Goal: Transaction & Acquisition: Purchase product/service

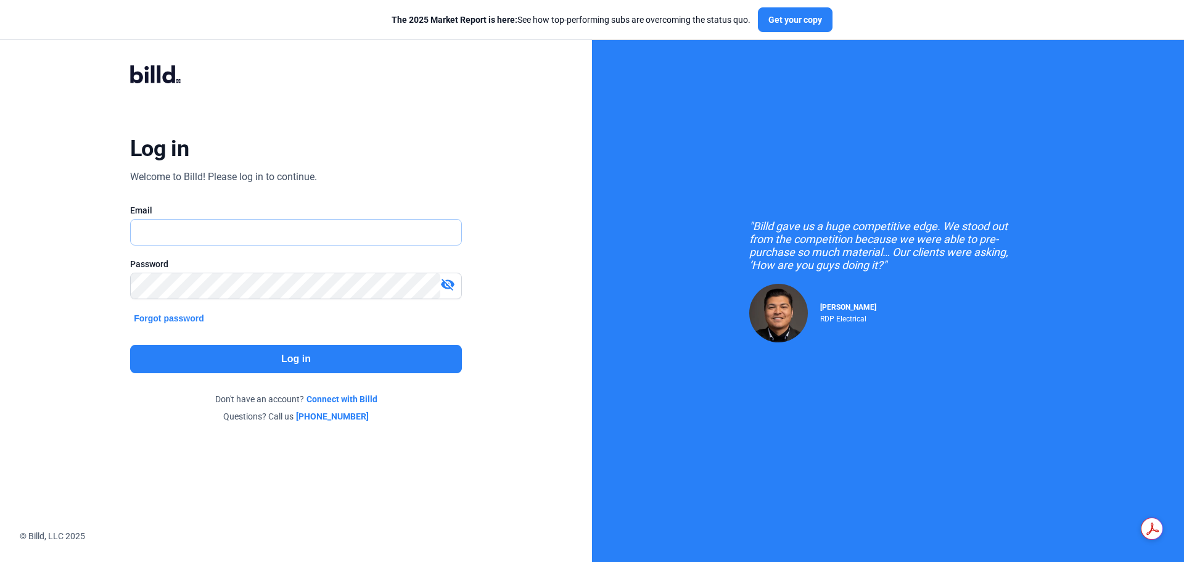
type input "[PERSON_NAME][EMAIL_ADDRESS][DOMAIN_NAME]"
click at [318, 347] on button "Log in" at bounding box center [296, 359] width 332 height 28
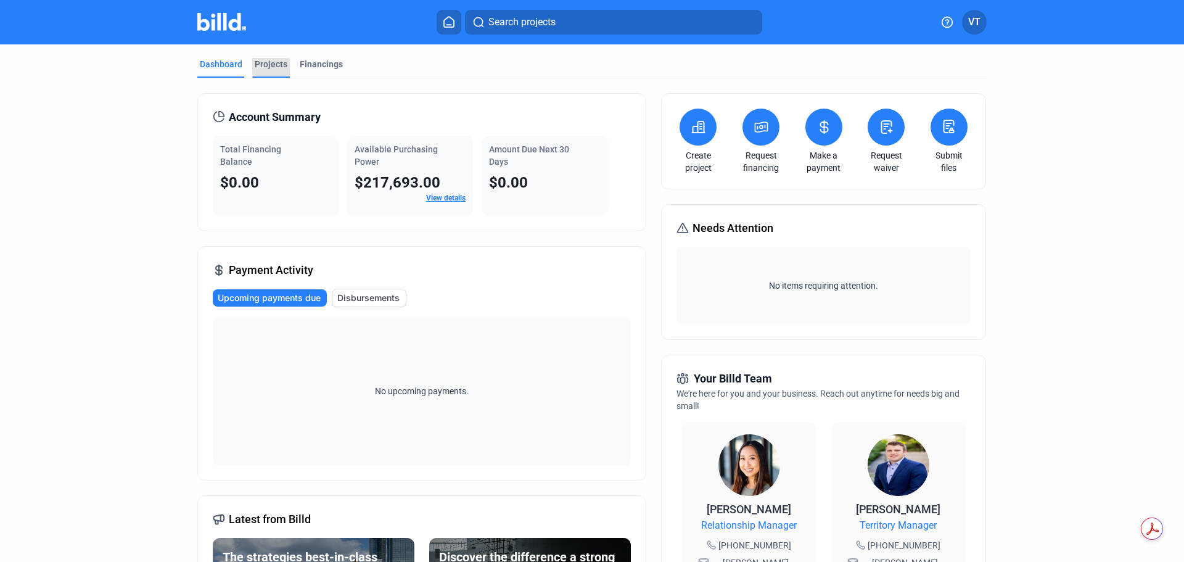
click at [281, 58] on div "Projects" at bounding box center [271, 64] width 33 height 12
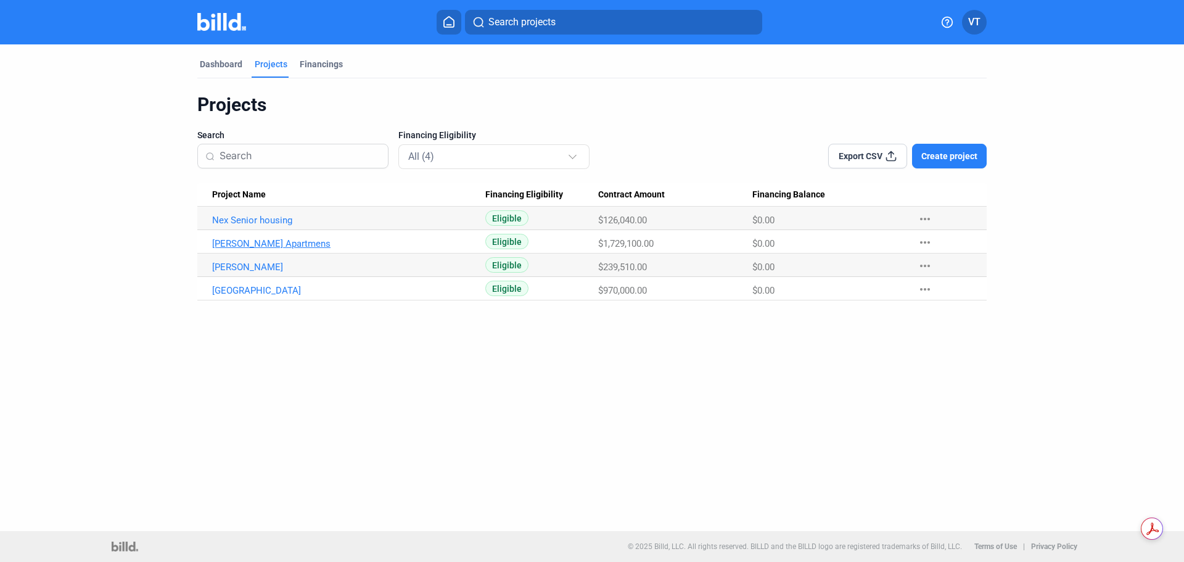
click at [265, 226] on link "[PERSON_NAME] Apartmens" at bounding box center [348, 220] width 273 height 11
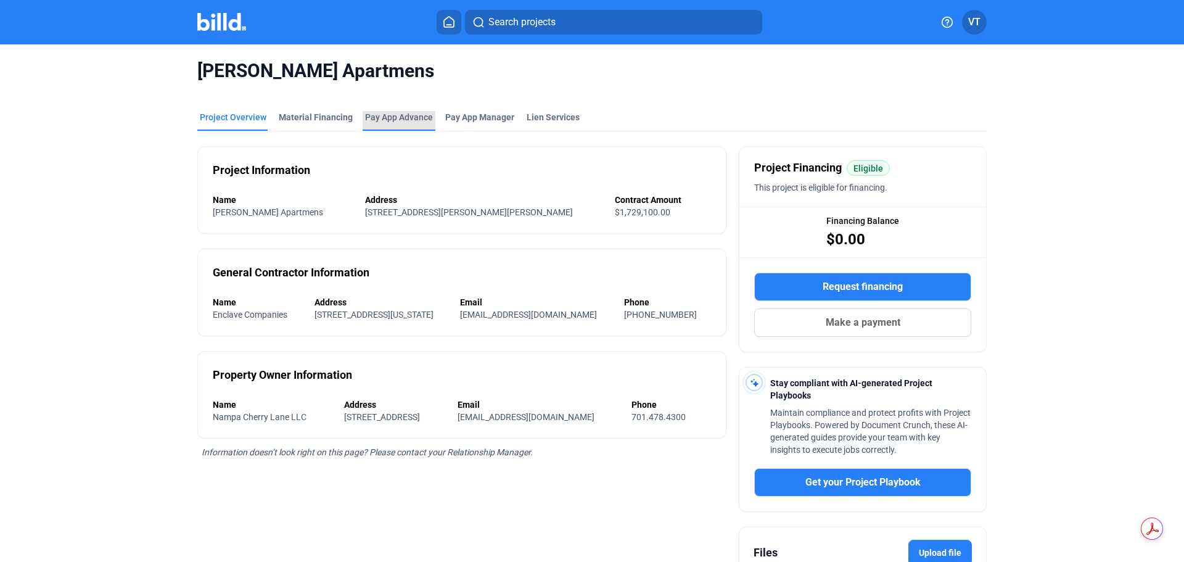
click at [398, 118] on div "Pay App Advance" at bounding box center [399, 117] width 68 height 12
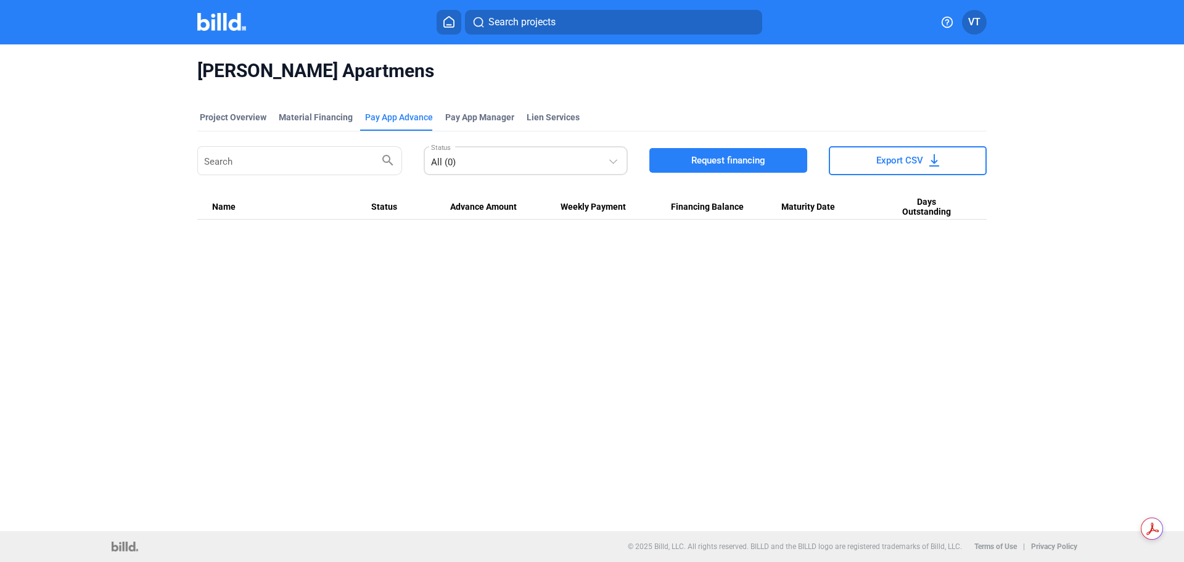
click at [483, 157] on div "All (0)" at bounding box center [520, 159] width 178 height 17
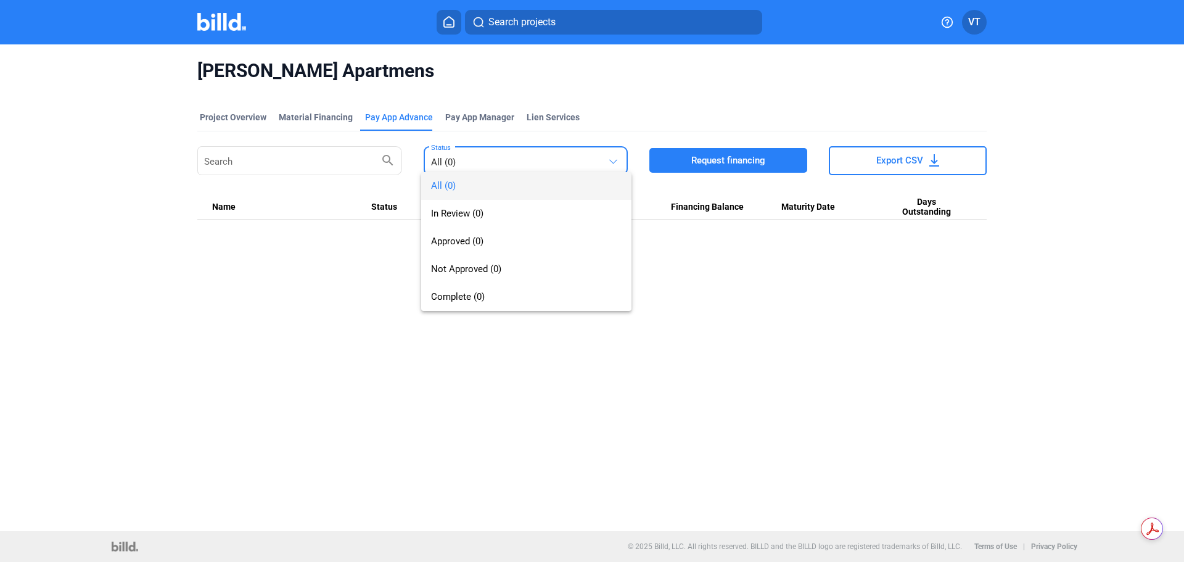
click at [731, 286] on div at bounding box center [592, 281] width 1184 height 562
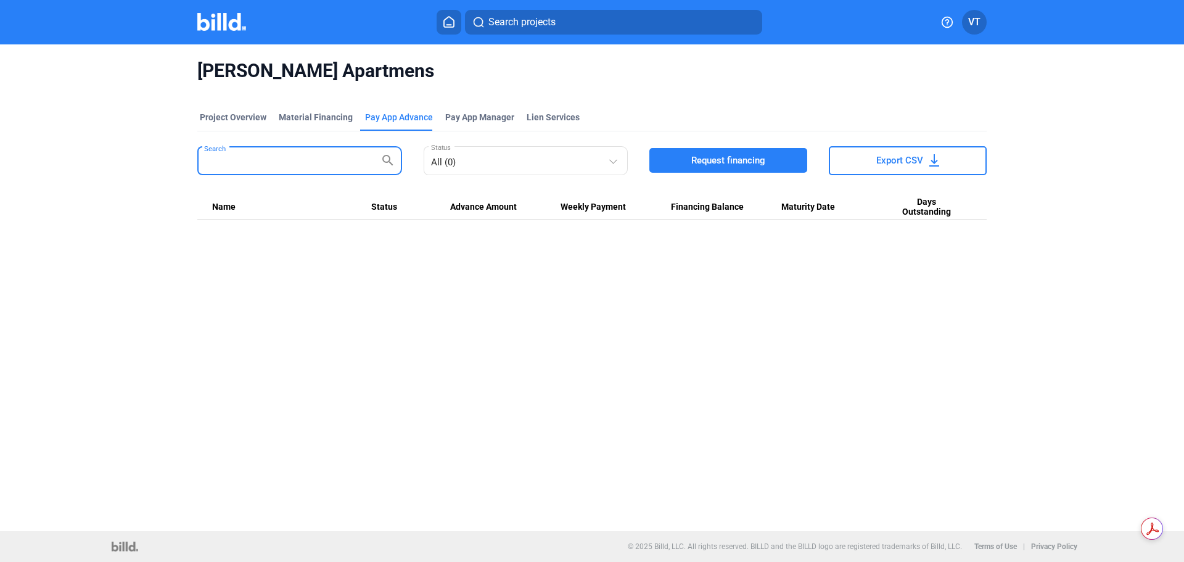
click at [348, 163] on input "Search" at bounding box center [292, 159] width 177 height 24
click at [698, 159] on span "Request financing" at bounding box center [728, 160] width 74 height 12
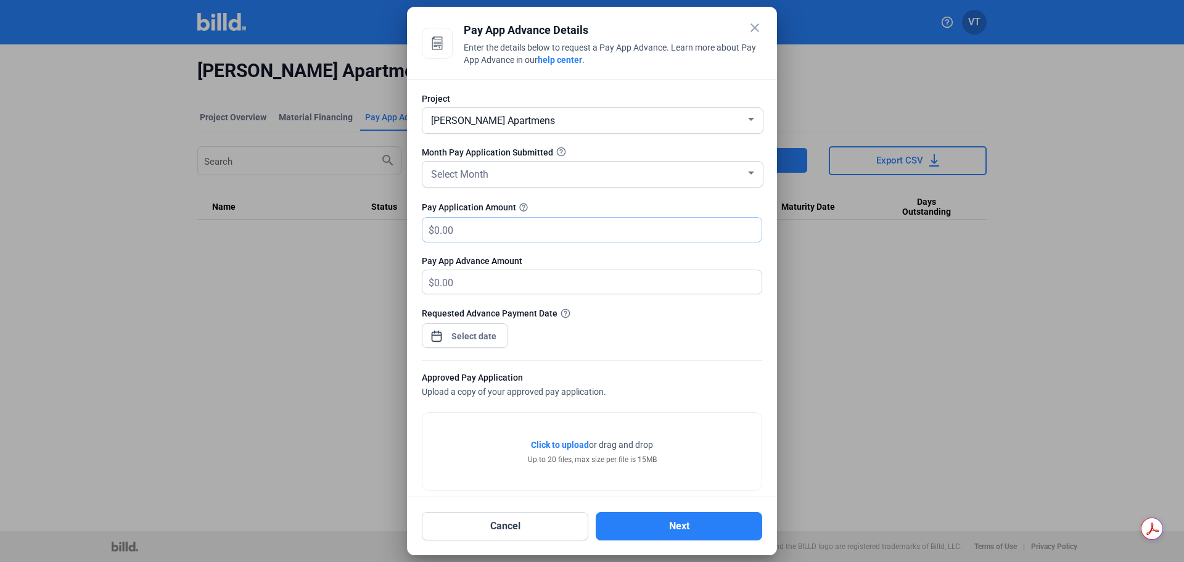
click at [521, 227] on input "text" at bounding box center [590, 230] width 313 height 24
click at [529, 167] on div "Select Month" at bounding box center [587, 173] width 317 height 17
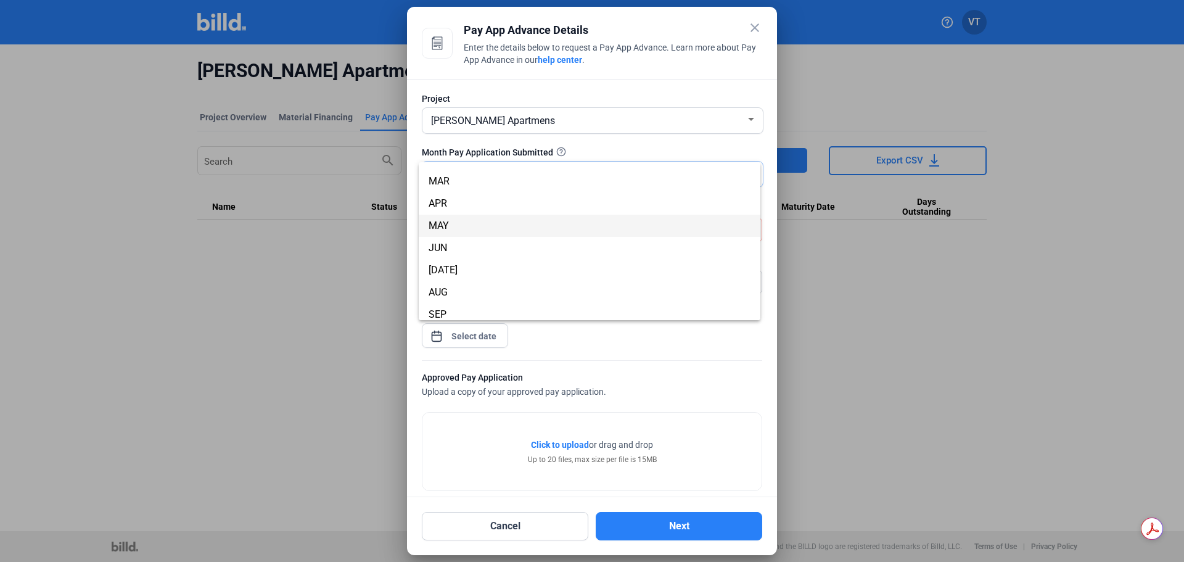
scroll to position [109, 0]
click at [459, 223] on span "AUG" at bounding box center [590, 220] width 322 height 22
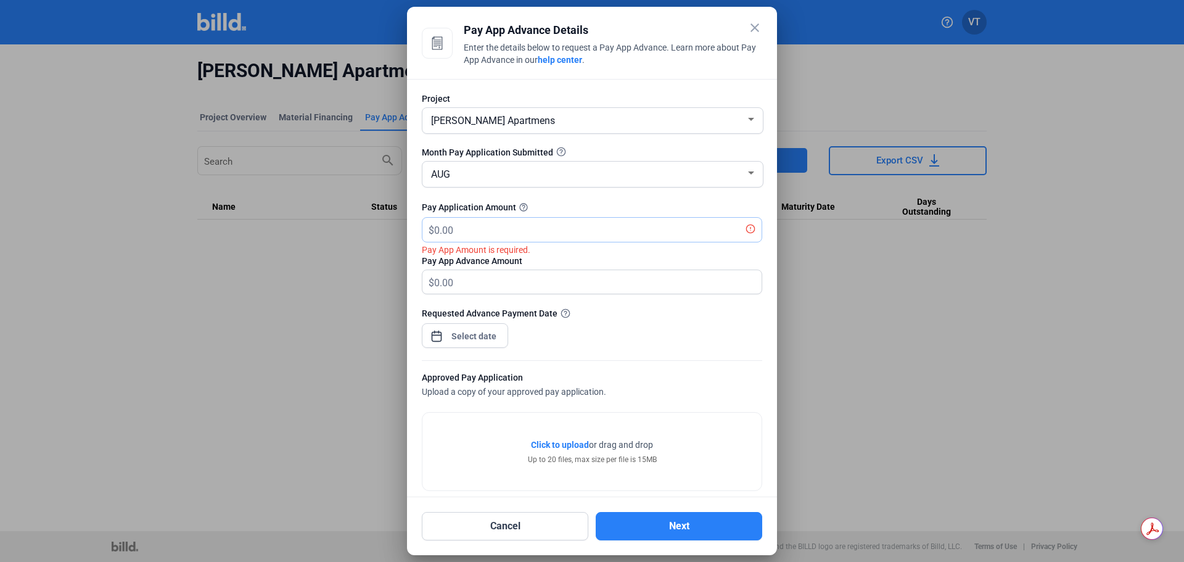
click at [514, 230] on input "text" at bounding box center [590, 230] width 313 height 24
type input "4"
type input "4.00"
type input "40"
type input "40.00"
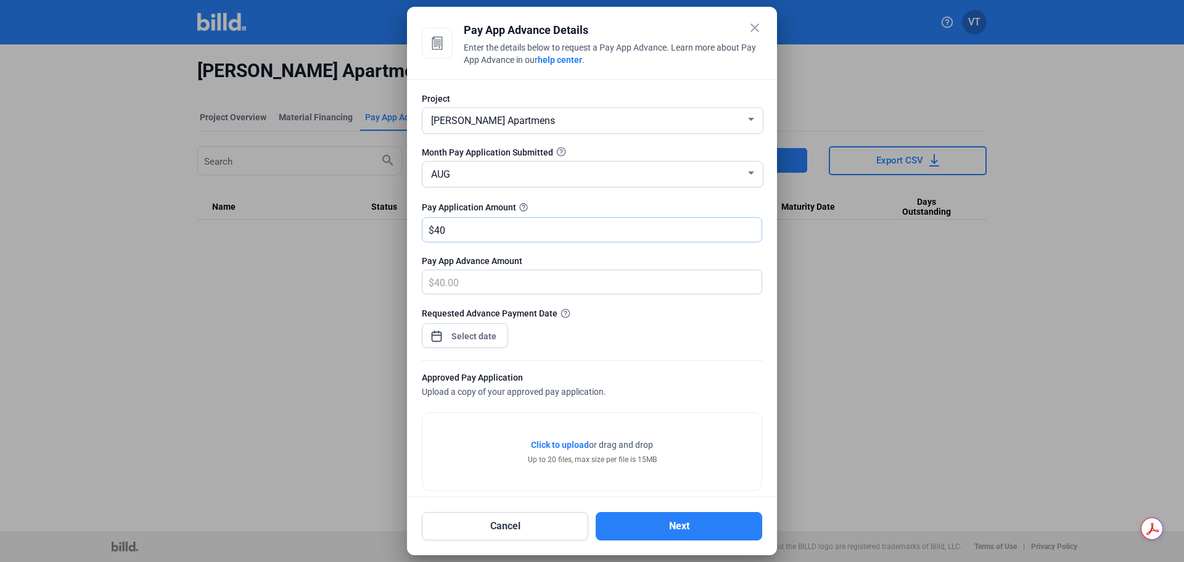
type input "406"
type input "406.00"
type input "4061"
type input "4,061.00"
type input "4,0612"
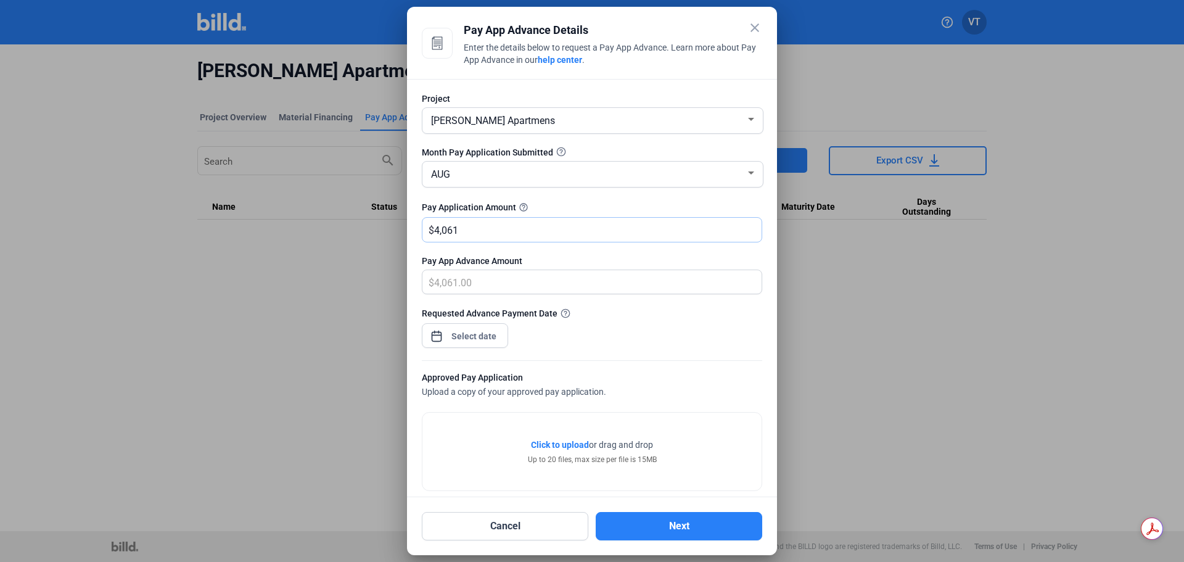
type input "40,612.00"
type input "40,612.5"
type input "40,612.50"
click at [479, 346] on div at bounding box center [474, 336] width 53 height 22
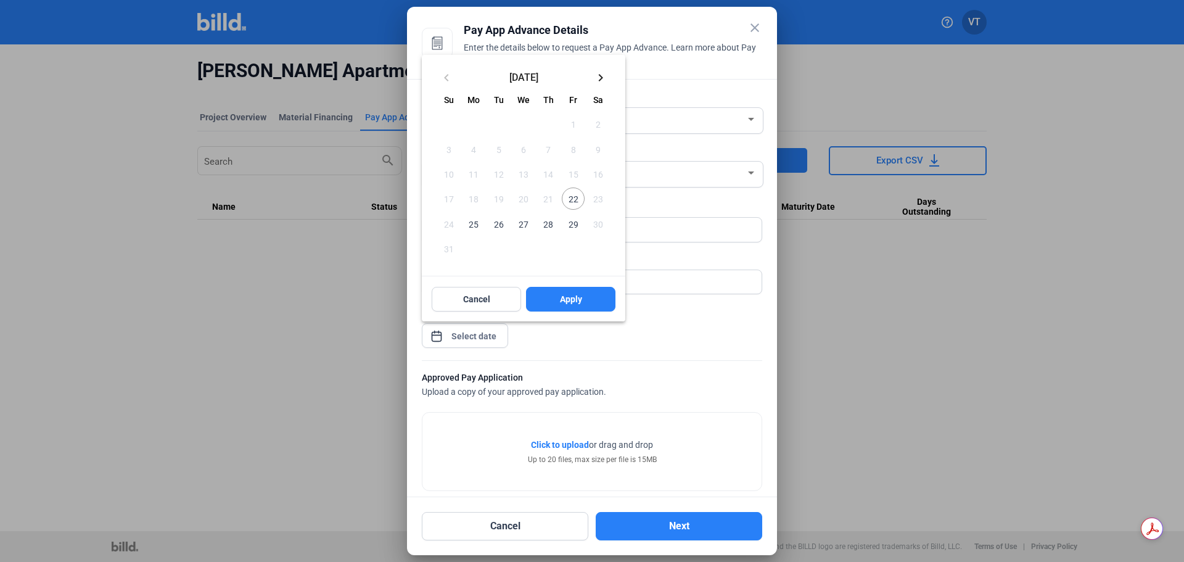
click at [568, 199] on span "22" at bounding box center [573, 198] width 22 height 22
click at [593, 303] on button "Apply" at bounding box center [570, 299] width 89 height 25
type input "[DATE]"
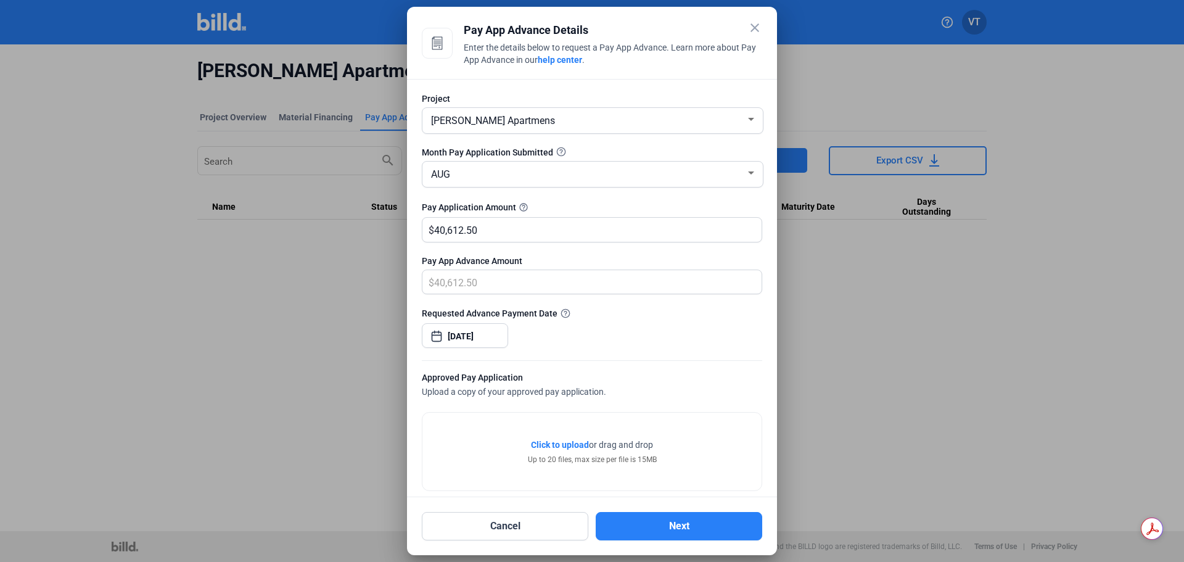
click at [546, 456] on div "Up to 20 files, max size per file is 15MB" at bounding box center [592, 459] width 129 height 11
click at [571, 446] on span "Click to upload" at bounding box center [560, 445] width 58 height 10
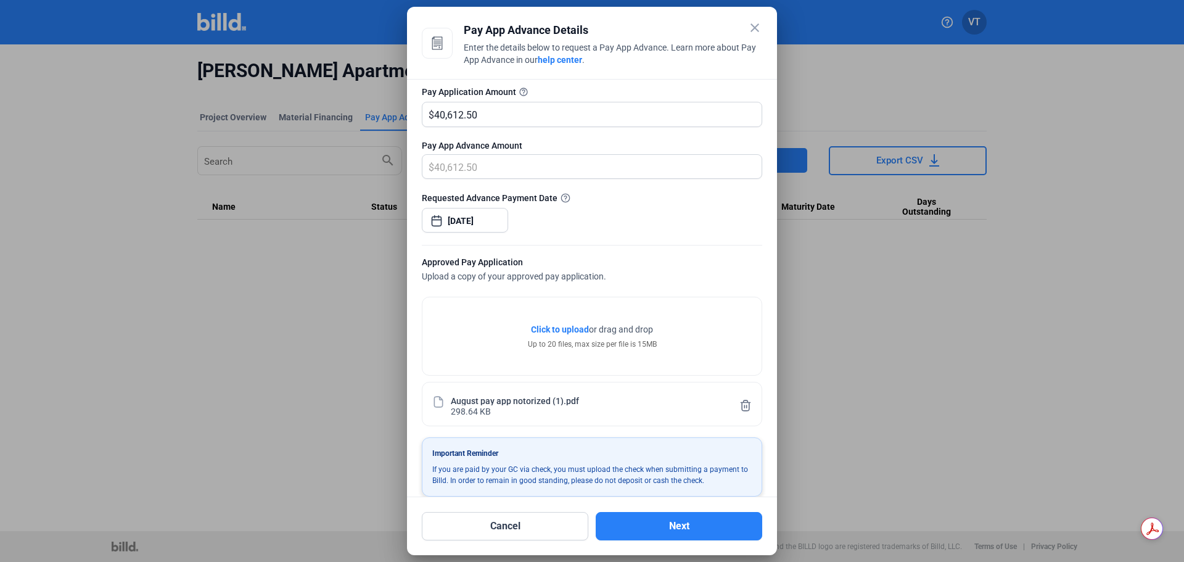
scroll to position [131, 0]
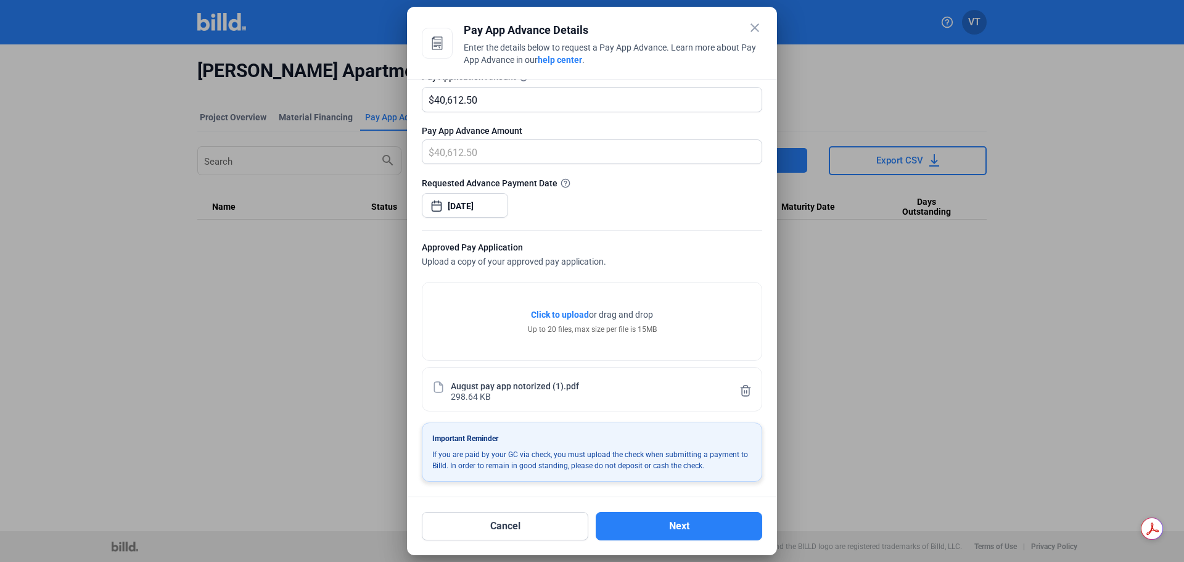
click at [563, 316] on span "Click to upload" at bounding box center [560, 315] width 58 height 10
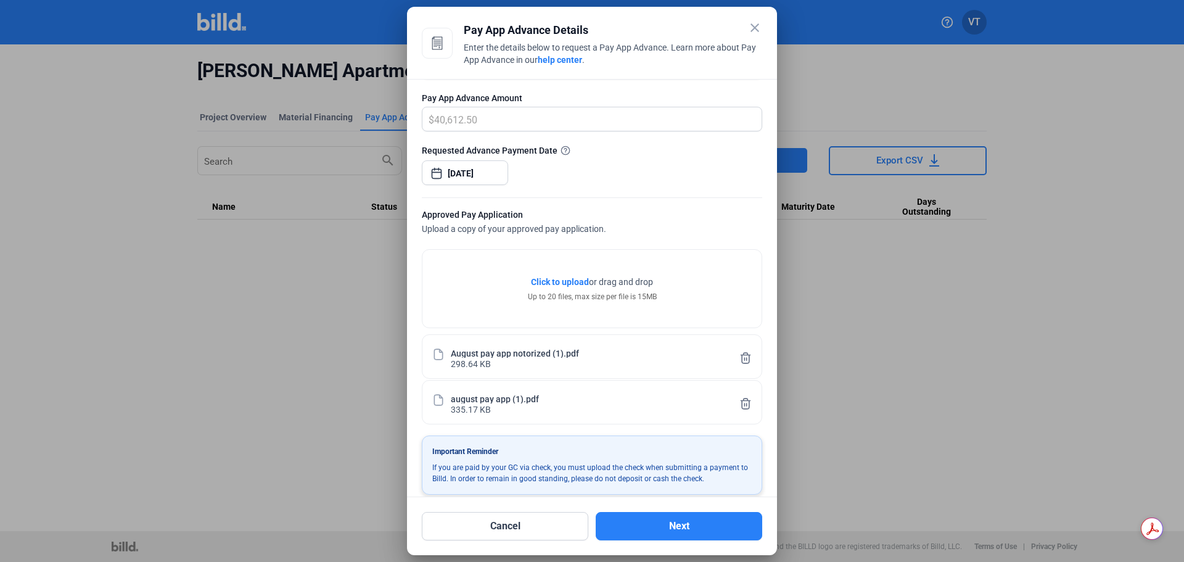
scroll to position [177, 0]
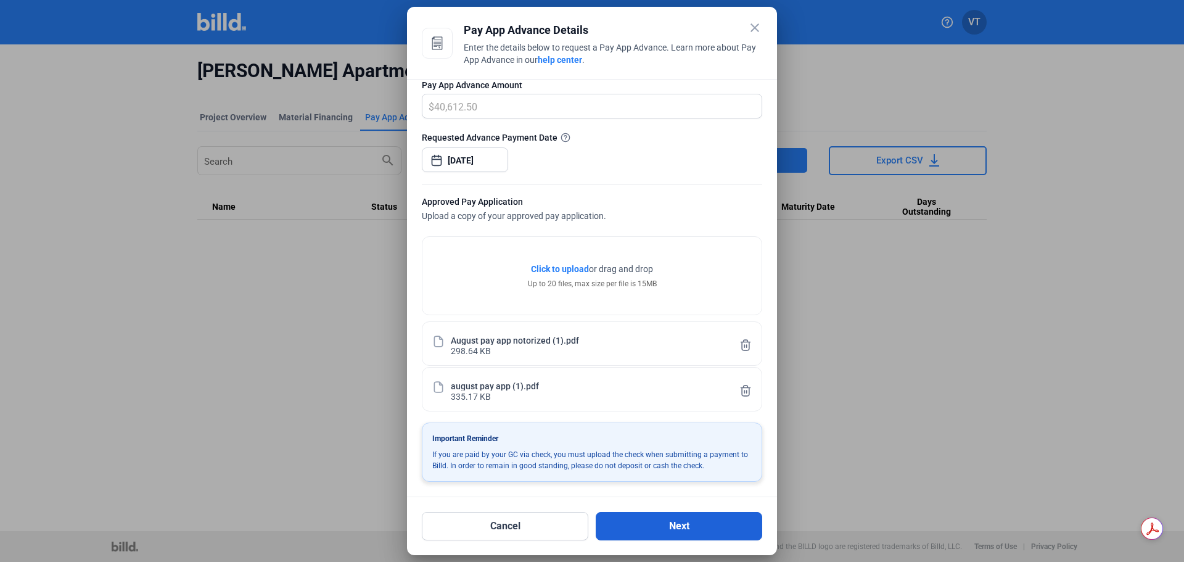
click at [704, 538] on button "Next" at bounding box center [679, 526] width 167 height 28
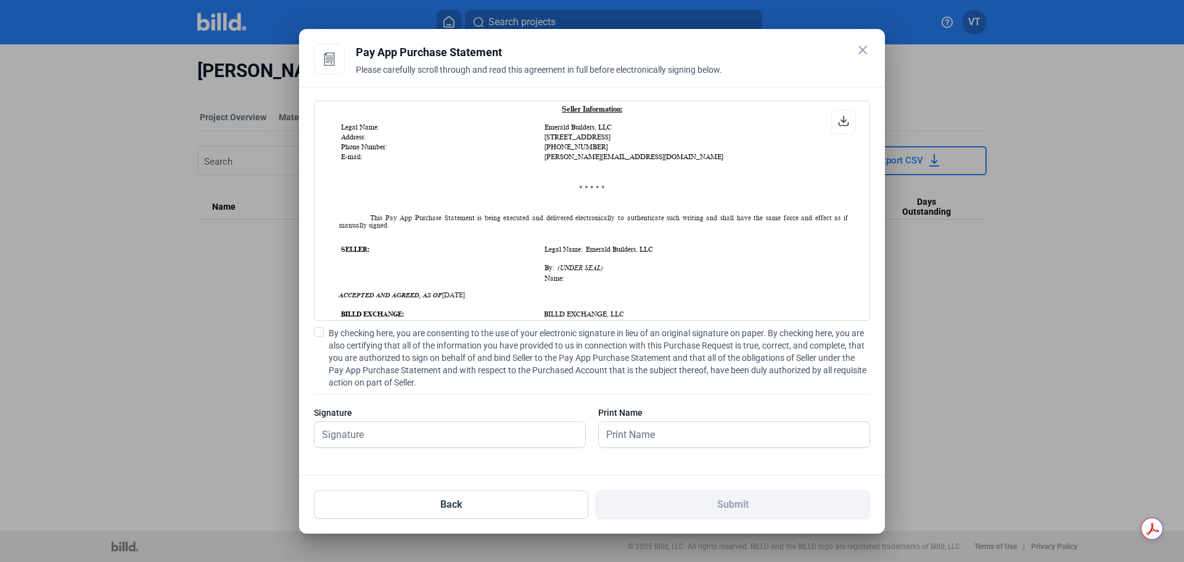
scroll to position [802, 0]
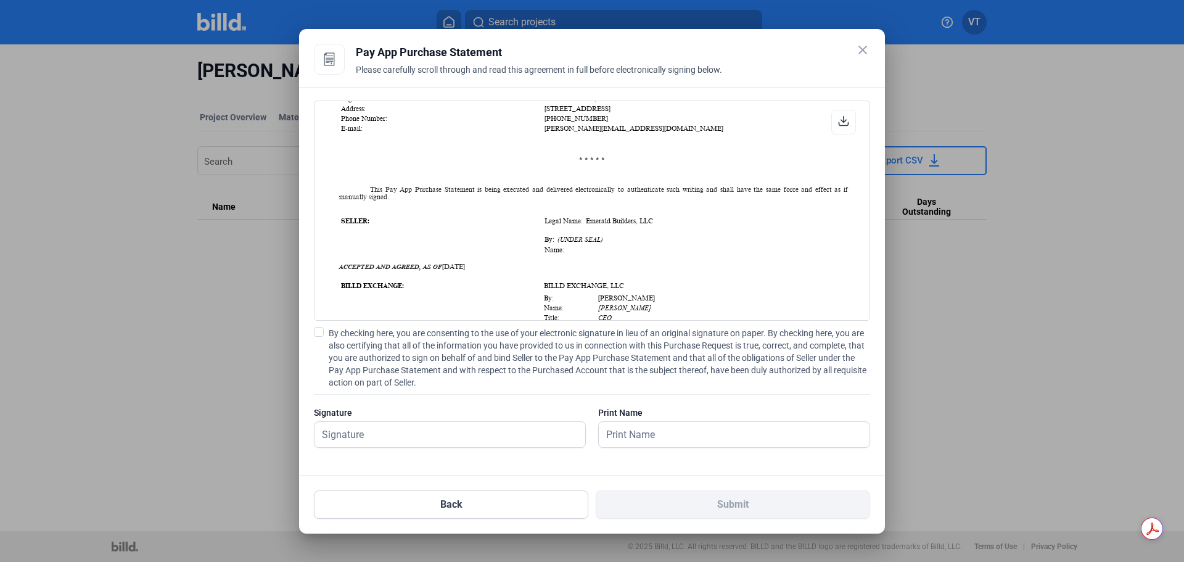
click at [323, 331] on span at bounding box center [319, 332] width 10 height 10
click at [0, 0] on input "By checking here, you are consenting to the use of your electronic signature in…" at bounding box center [0, 0] width 0 height 0
click at [360, 435] on input "text" at bounding box center [443, 434] width 257 height 25
type input "[PERSON_NAME]"
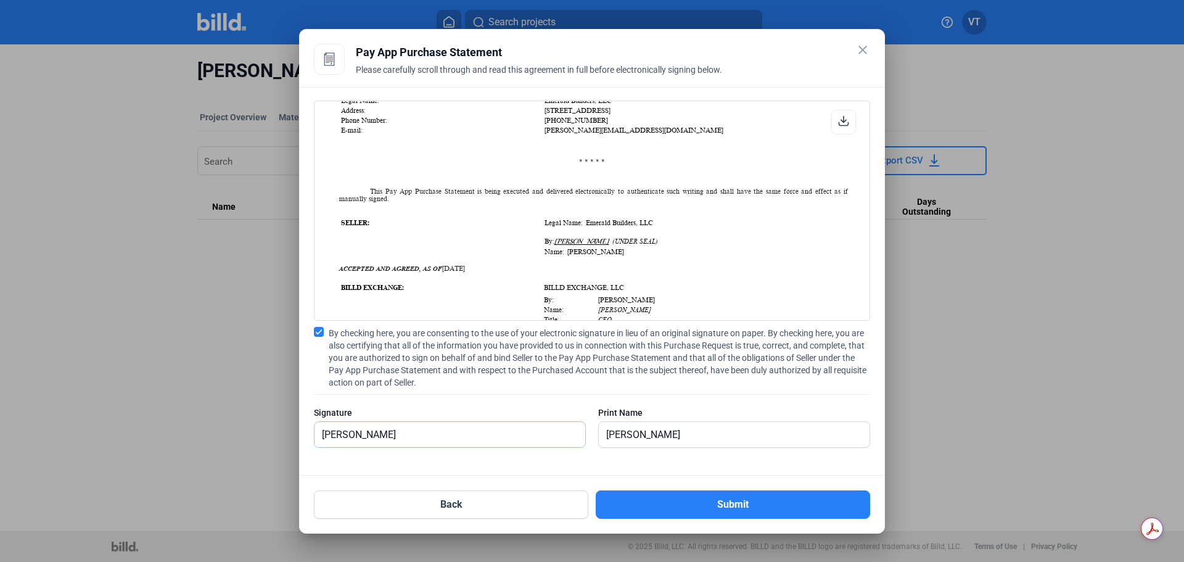
scroll to position [804, 0]
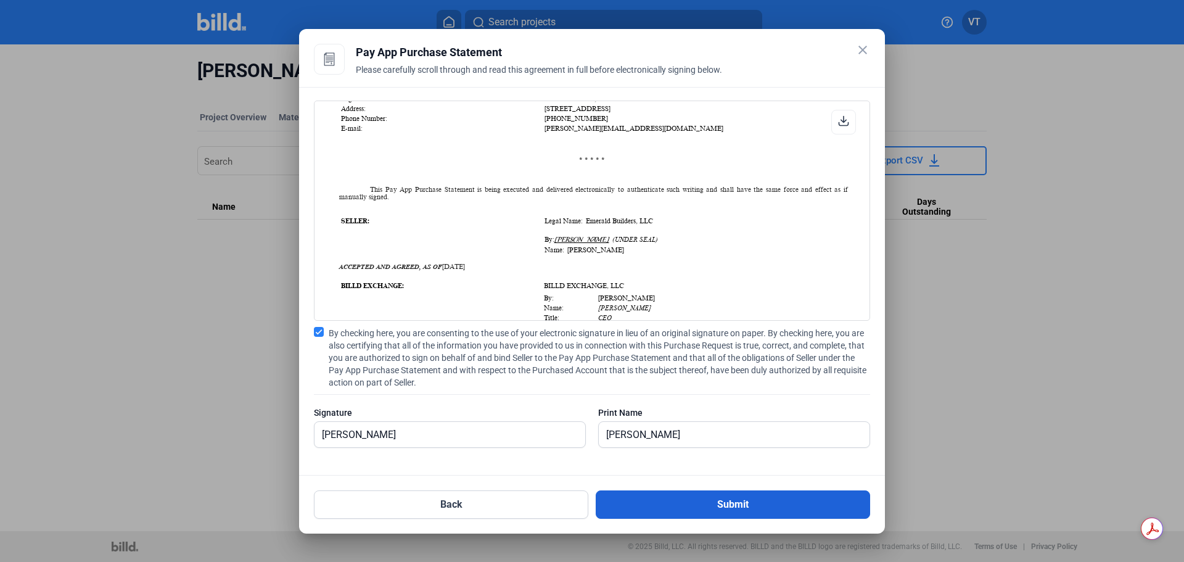
click at [681, 511] on button "Submit" at bounding box center [733, 504] width 274 height 28
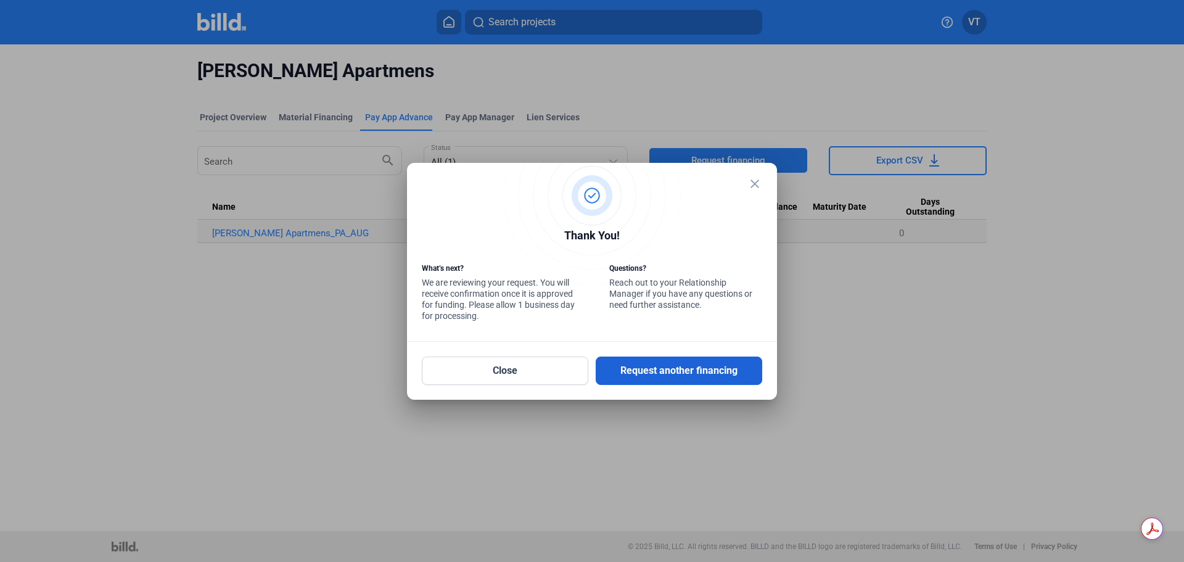
click at [688, 373] on button "Request another financing" at bounding box center [679, 370] width 167 height 28
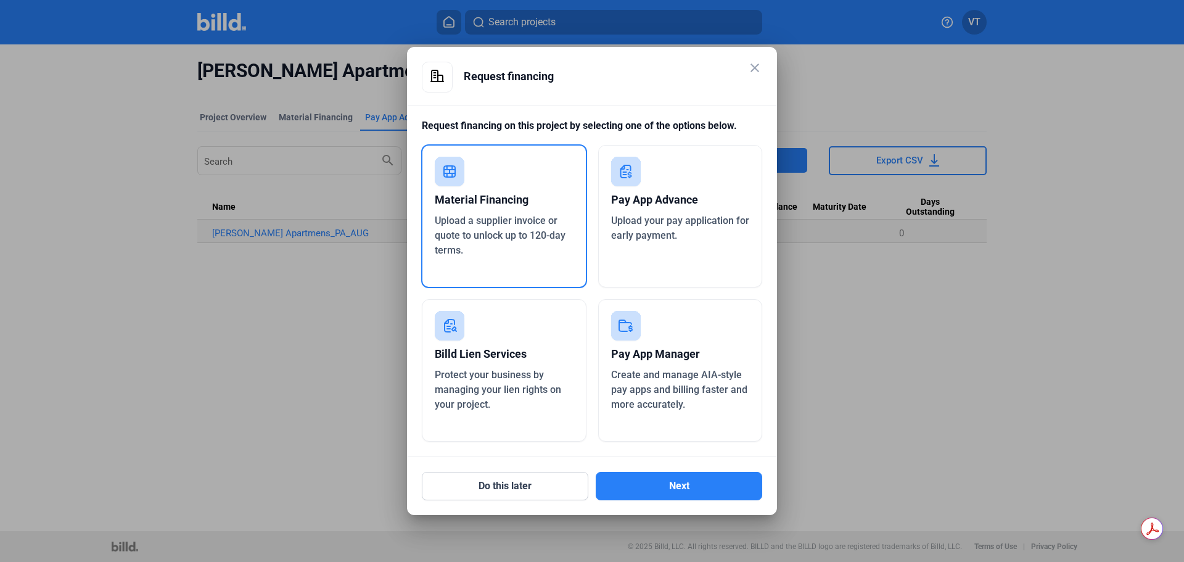
click at [517, 399] on div "Protect your business by managing your lien rights on your project." at bounding box center [504, 390] width 139 height 44
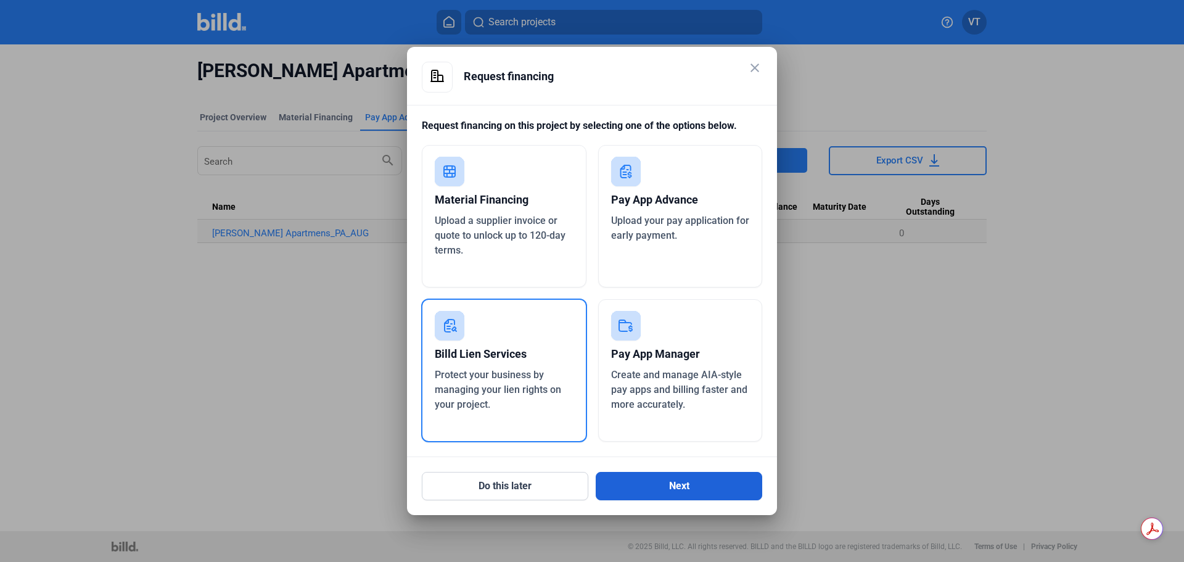
click at [647, 484] on button "Next" at bounding box center [679, 486] width 167 height 28
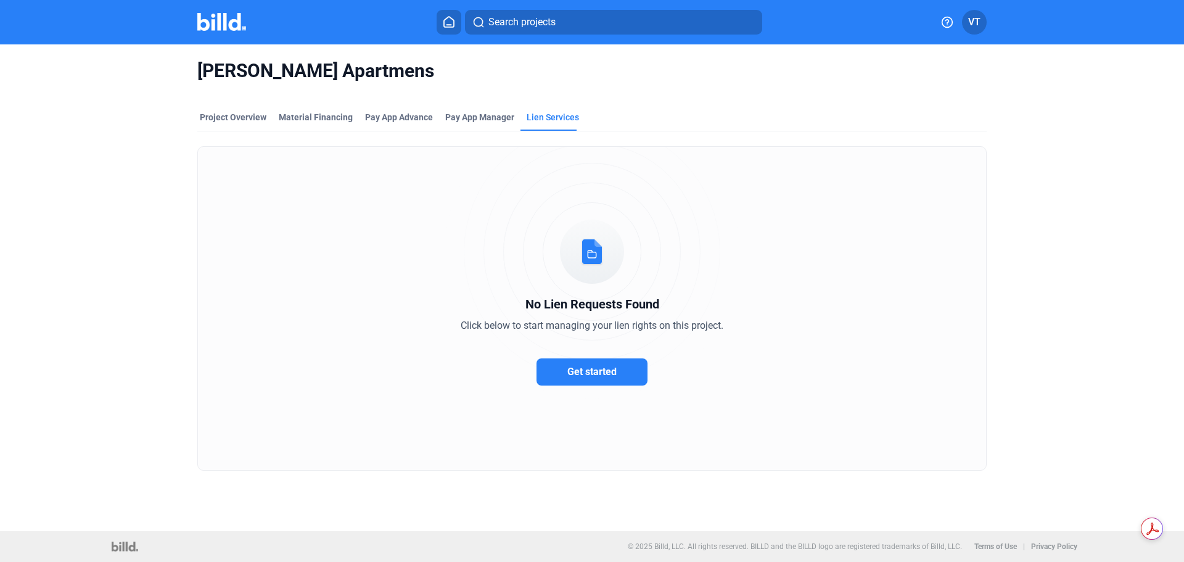
click at [591, 377] on span "Get started" at bounding box center [591, 372] width 49 height 12
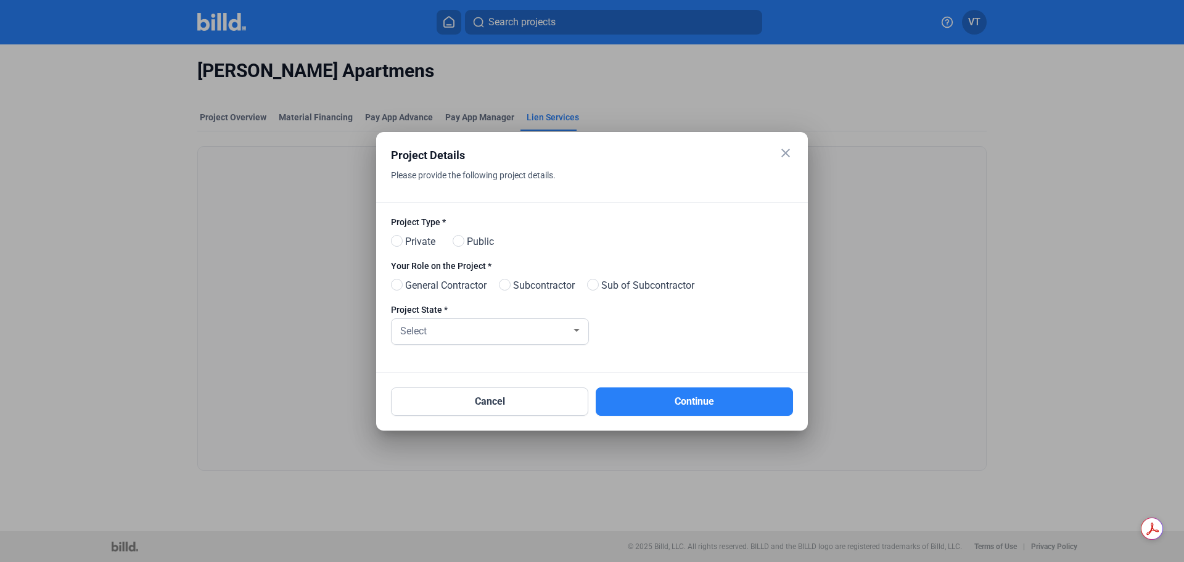
click at [518, 285] on span "Subcontractor" at bounding box center [541, 285] width 67 height 15
click at [508, 285] on input "Subcontractor" at bounding box center [503, 285] width 9 height 9
radio input "true"
click at [405, 242] on span "Private" at bounding box center [417, 241] width 35 height 15
click at [400, 242] on input "Private" at bounding box center [395, 241] width 9 height 9
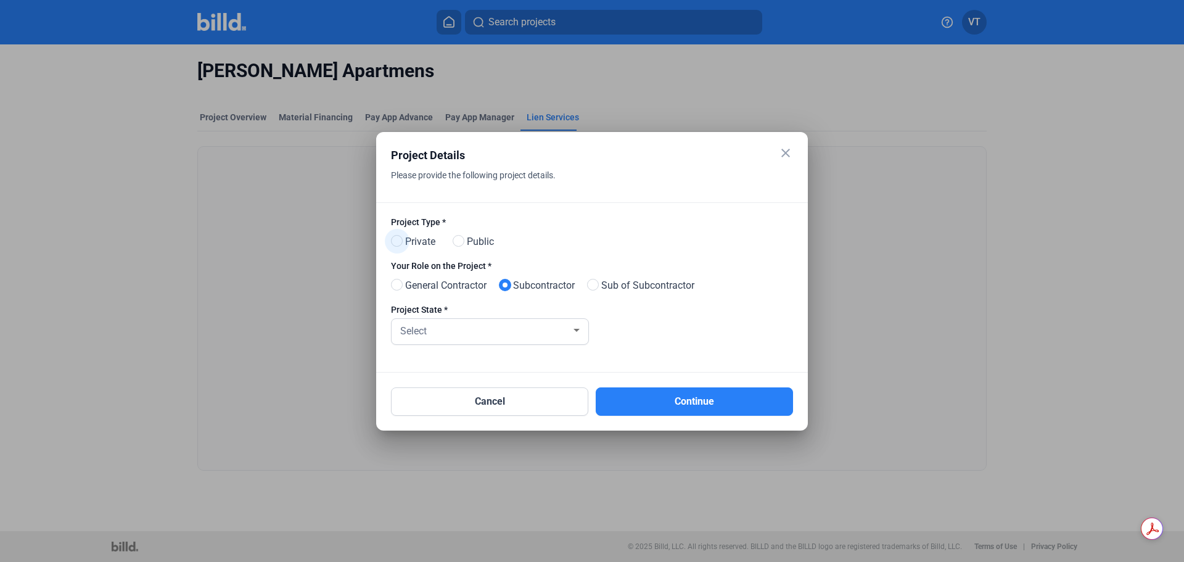
radio input "true"
click at [464, 330] on div "Select" at bounding box center [484, 329] width 173 height 17
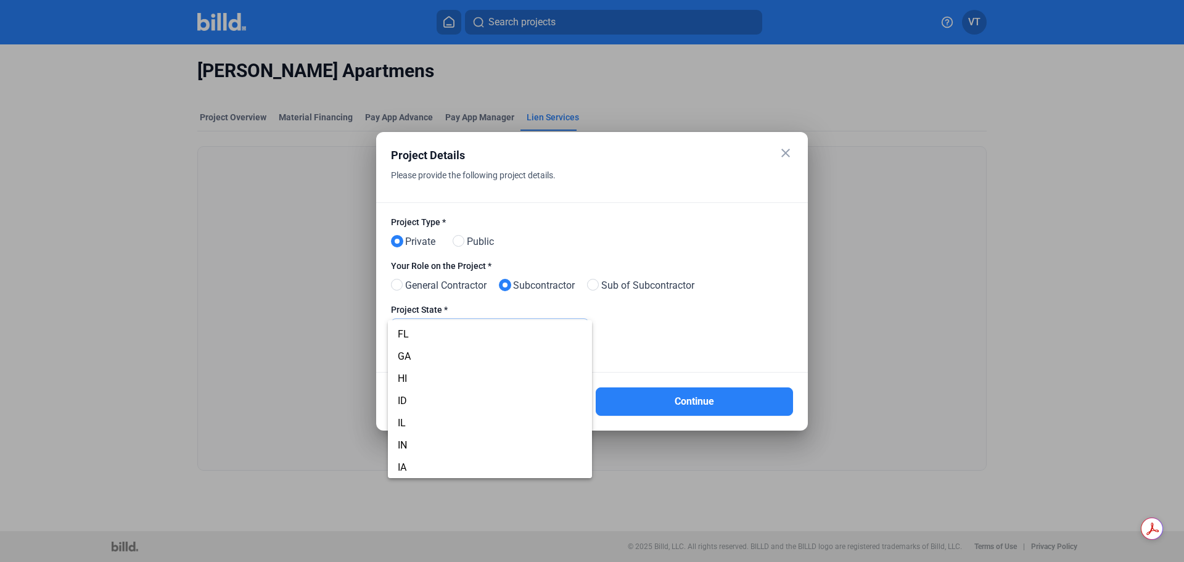
scroll to position [195, 0]
click at [419, 406] on span "ID" at bounding box center [490, 403] width 184 height 22
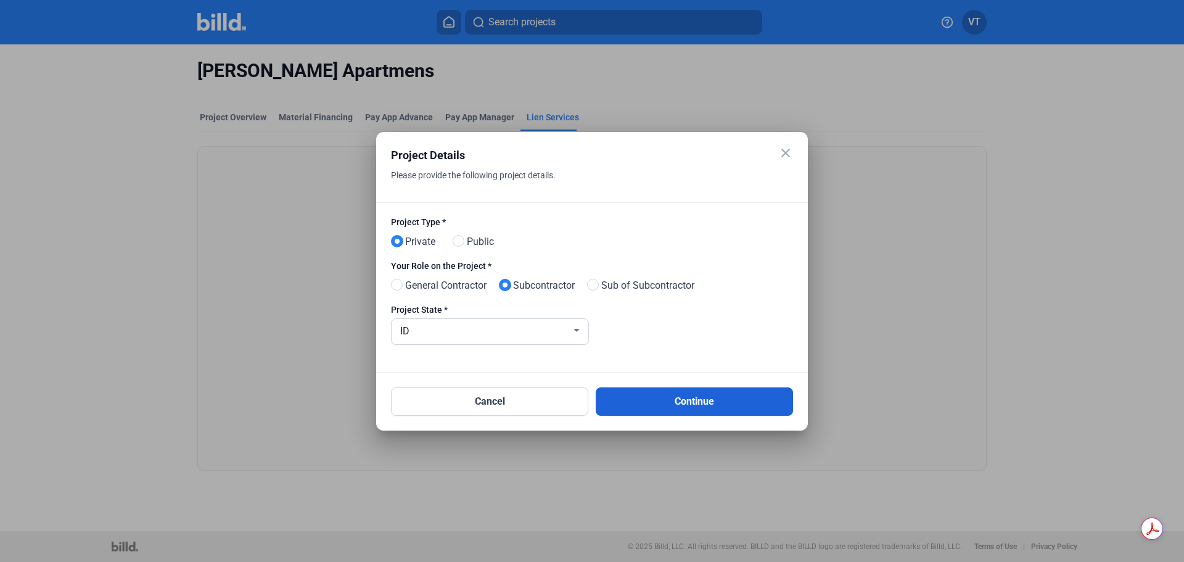
click at [674, 397] on button "Continue" at bounding box center [694, 401] width 197 height 28
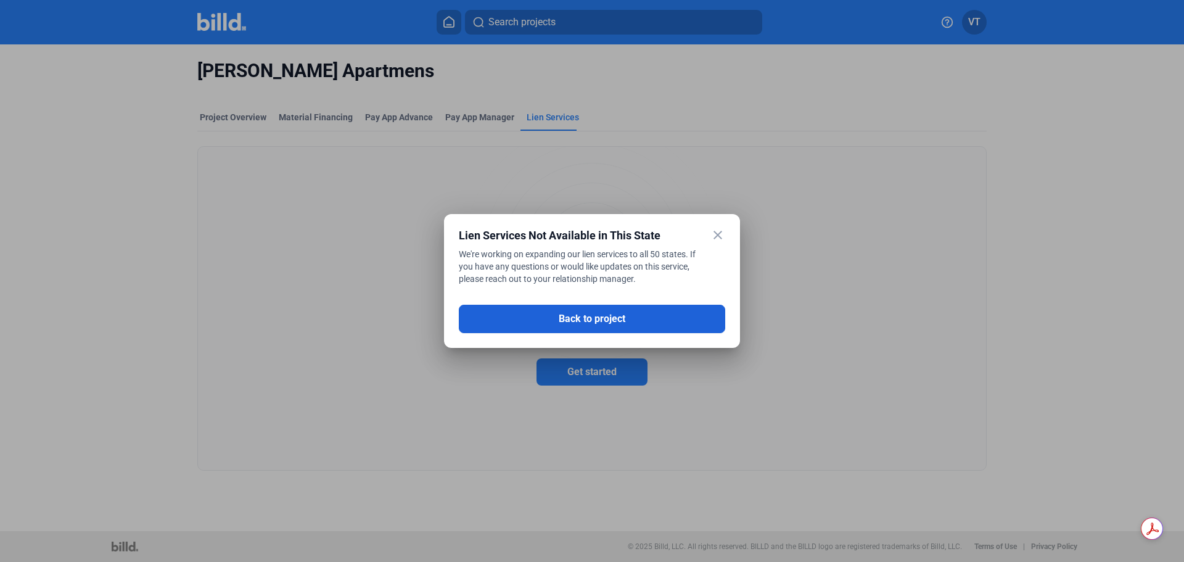
click at [669, 318] on button "Back to project" at bounding box center [592, 319] width 266 height 28
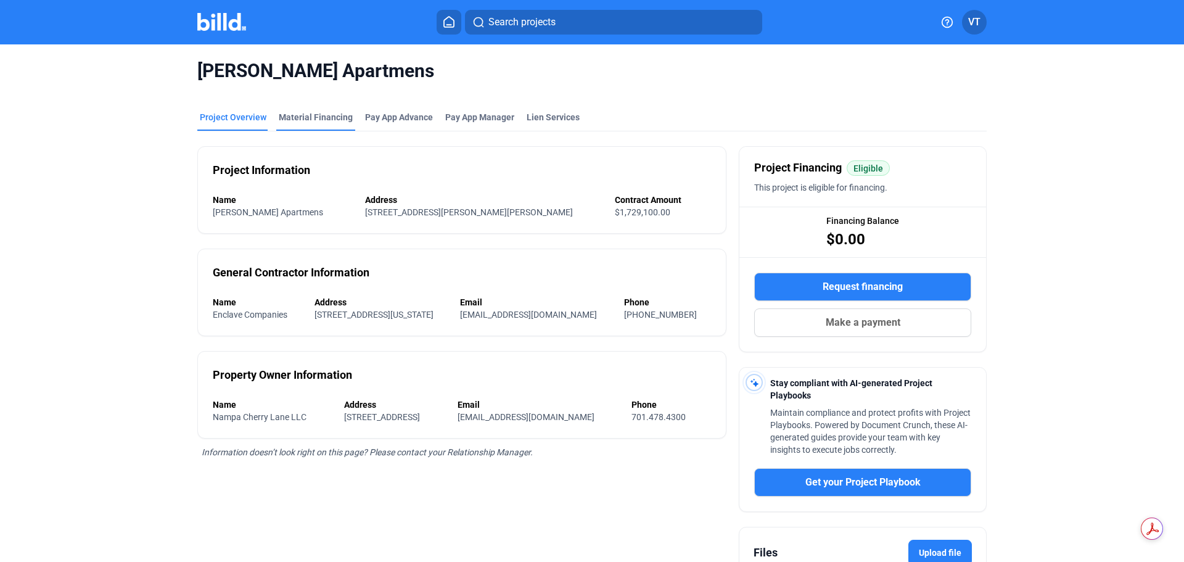
click at [312, 121] on div "Material Financing" at bounding box center [316, 117] width 74 height 12
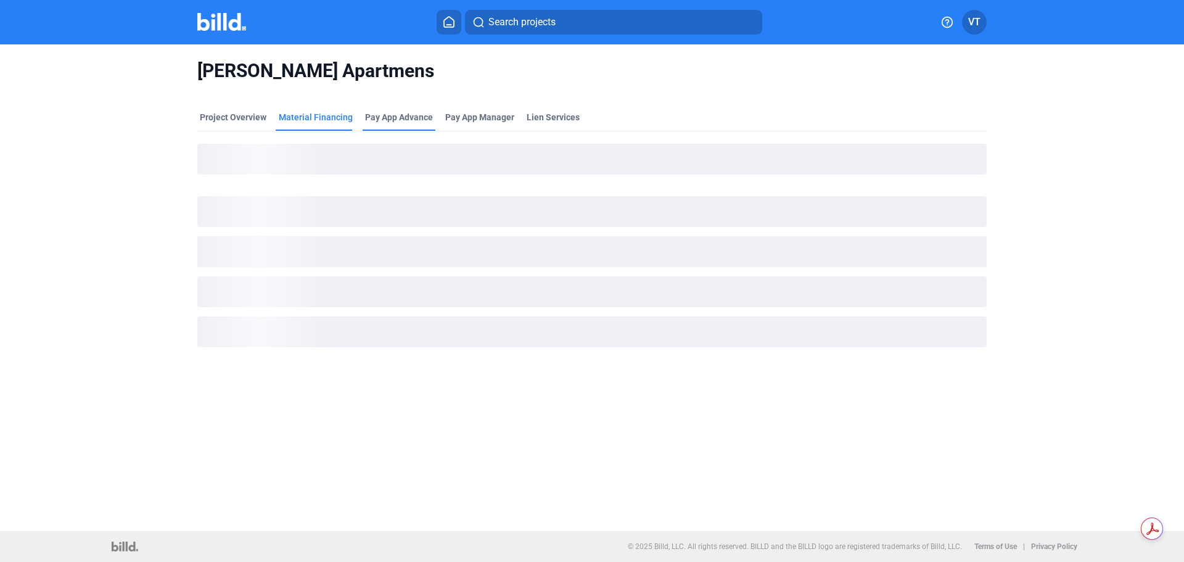
click at [402, 123] on div "Pay App Advance" at bounding box center [399, 121] width 73 height 20
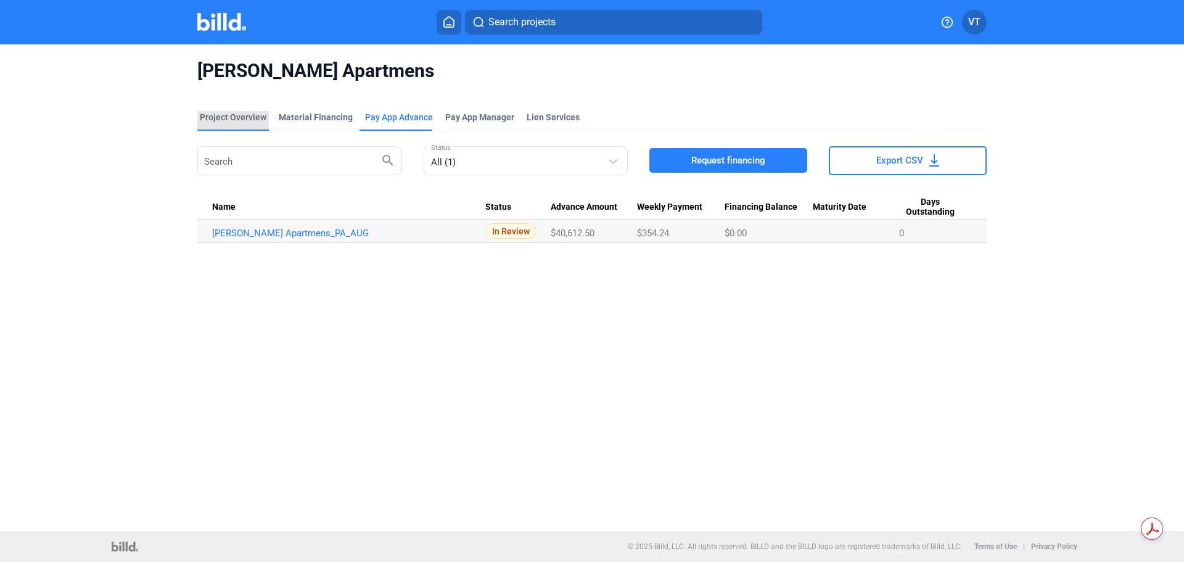
click at [239, 119] on div "Project Overview" at bounding box center [233, 117] width 67 height 12
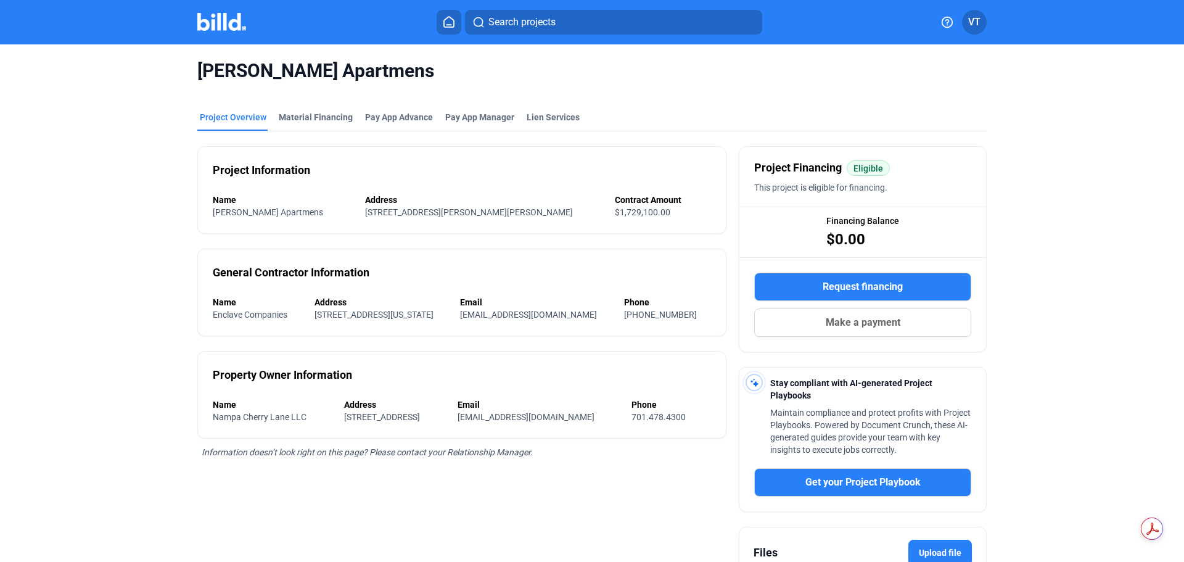
click at [221, 26] on img at bounding box center [221, 22] width 49 height 18
